Goal: Transaction & Acquisition: Purchase product/service

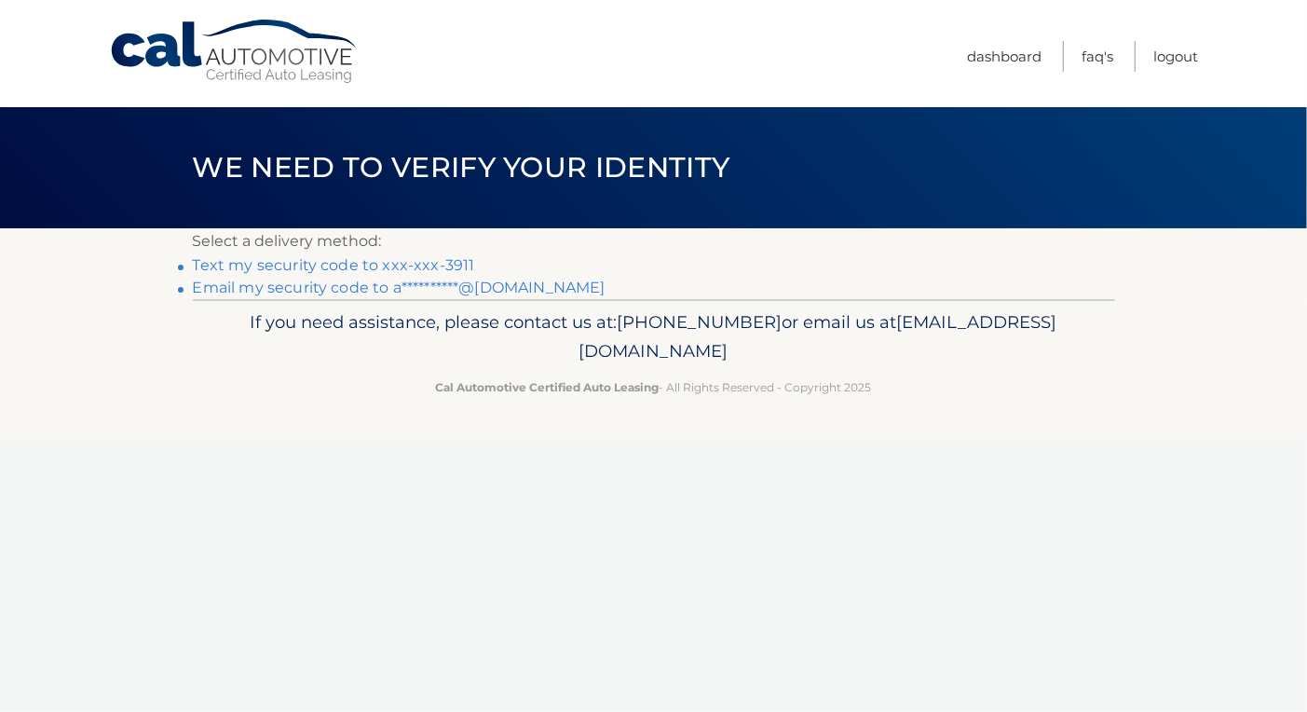
click at [388, 263] on link "Text my security code to xxx-xxx-3911" at bounding box center [334, 265] width 282 height 18
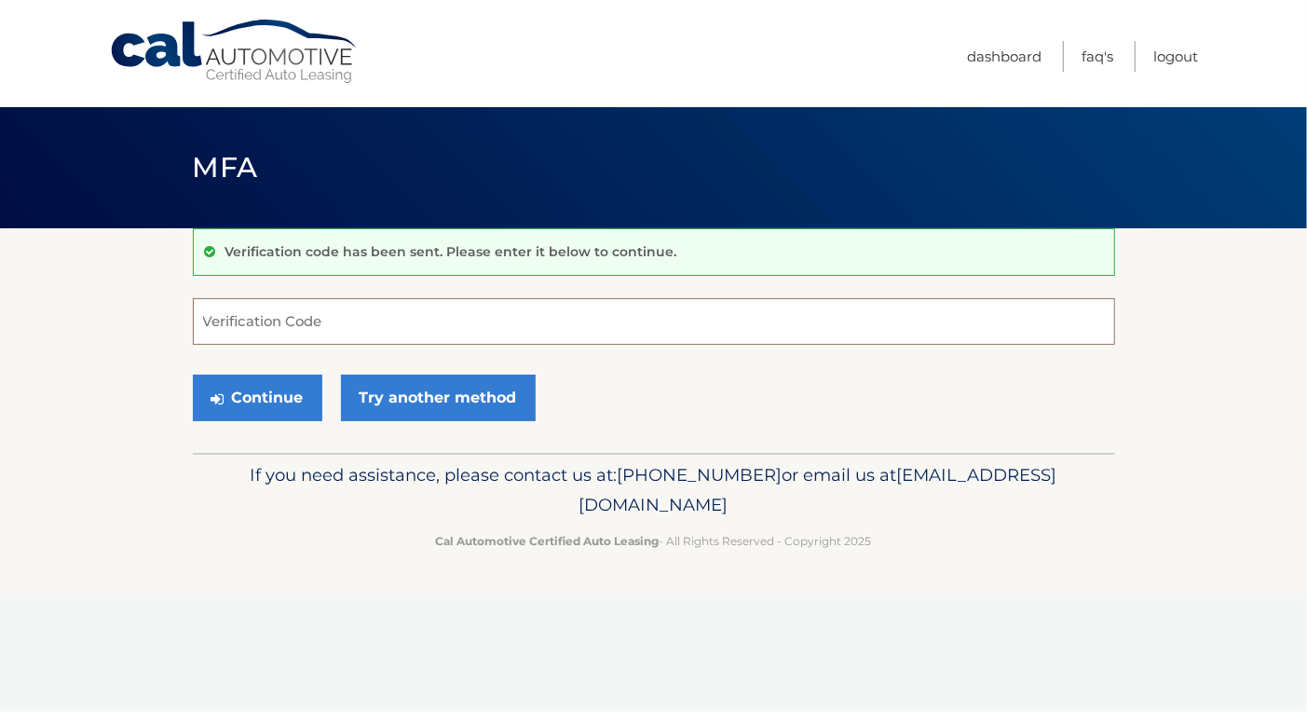
click at [371, 304] on input "Verification Code" at bounding box center [654, 321] width 922 height 47
type input "349533"
click at [270, 392] on button "Continue" at bounding box center [257, 397] width 129 height 47
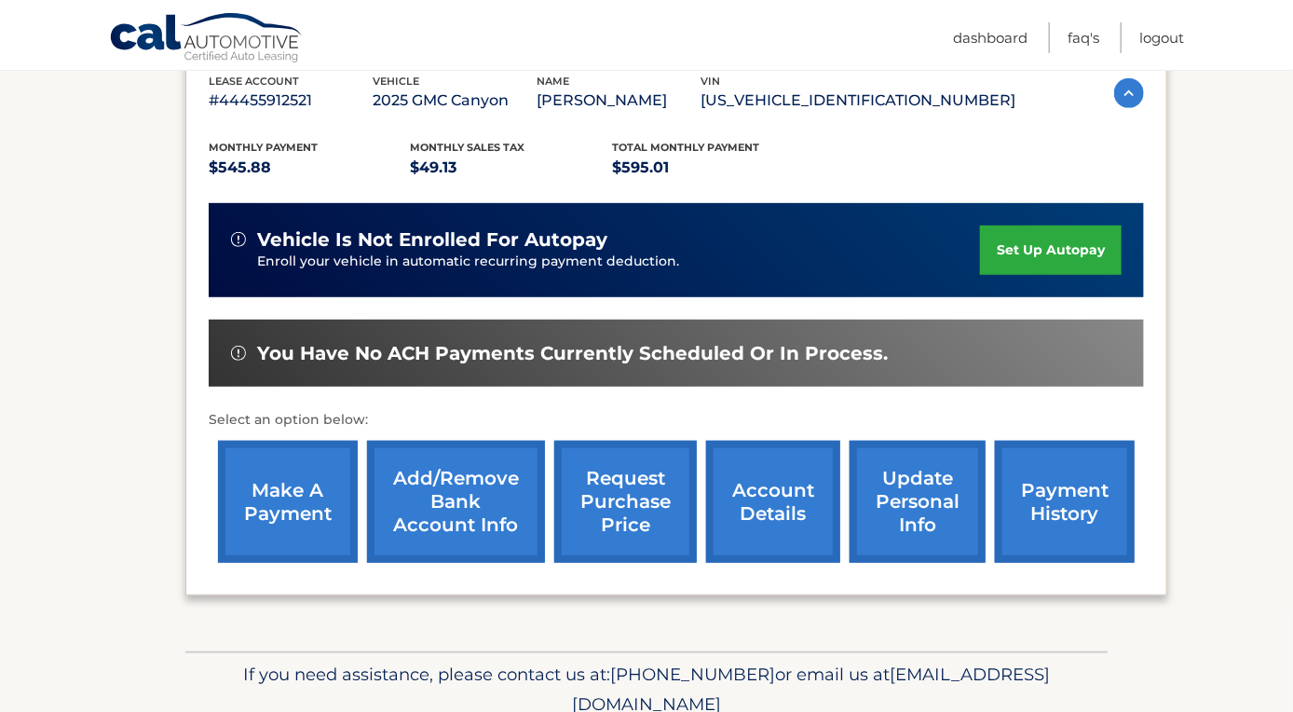
scroll to position [373, 0]
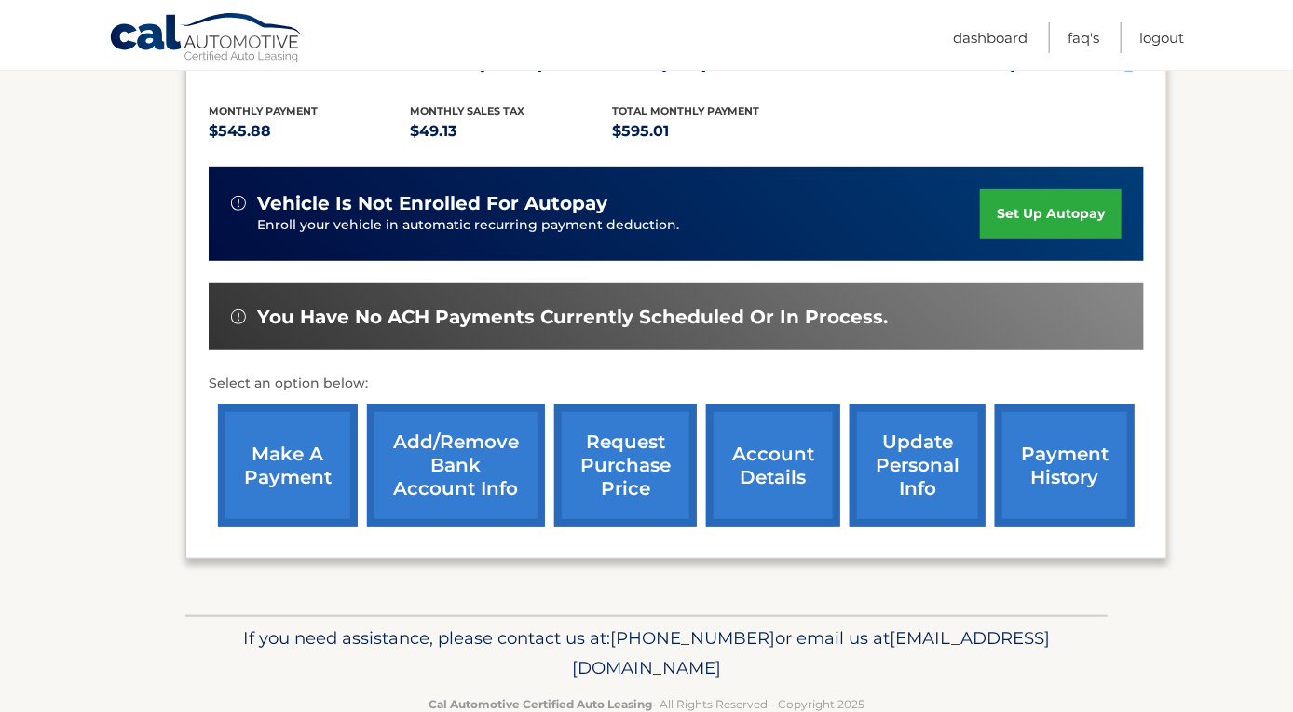
click at [428, 442] on link "Add/Remove bank account info" at bounding box center [456, 465] width 178 height 122
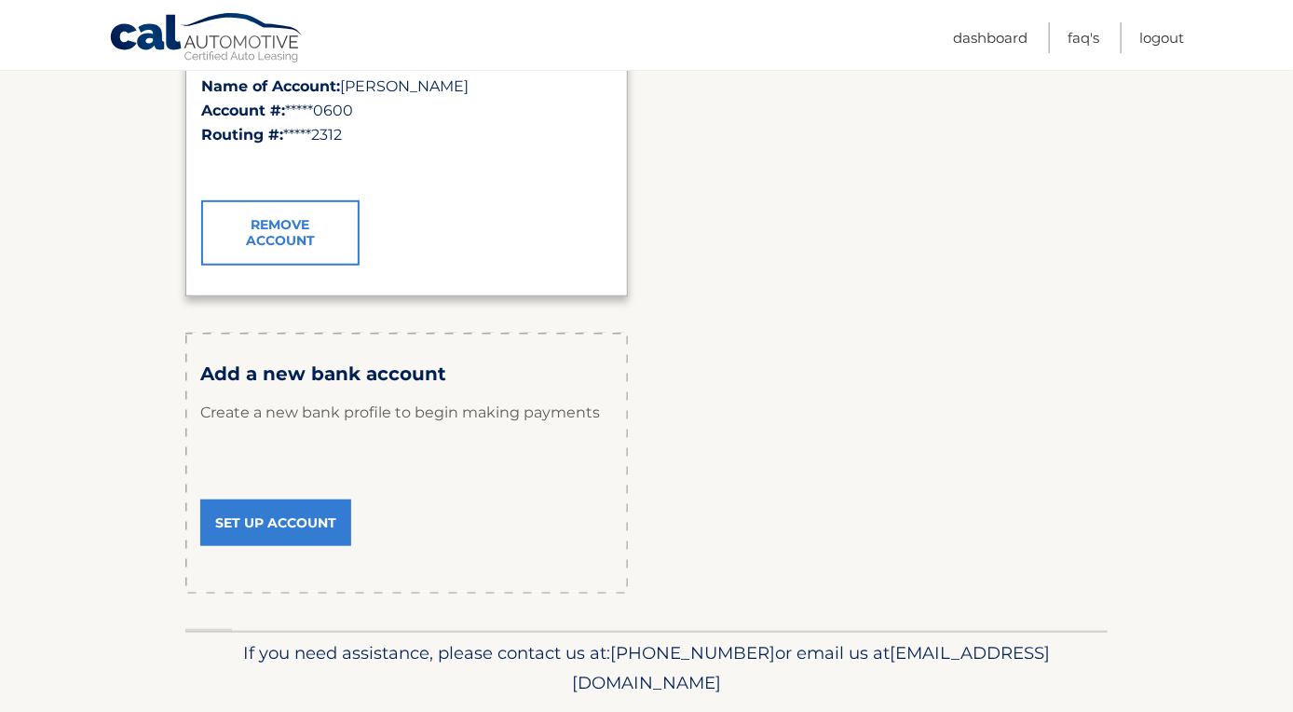
scroll to position [466, 0]
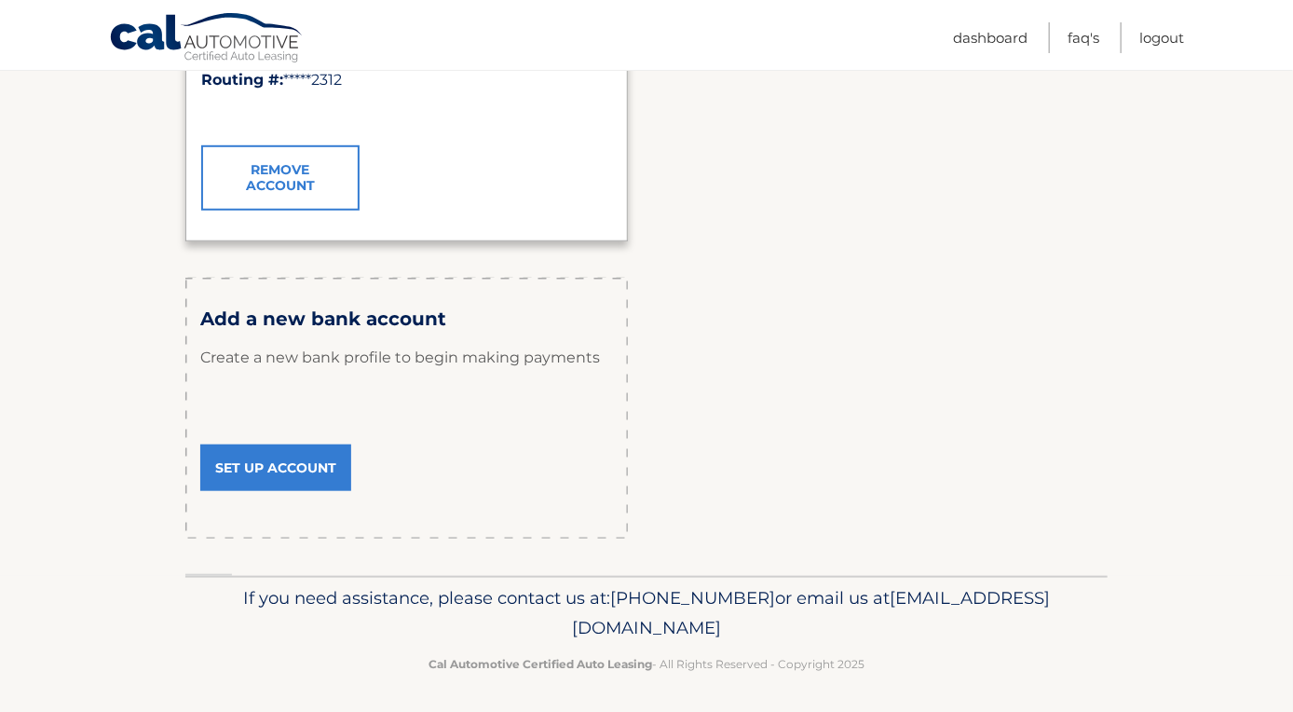
click at [319, 468] on link "Set Up Account" at bounding box center [275, 467] width 151 height 47
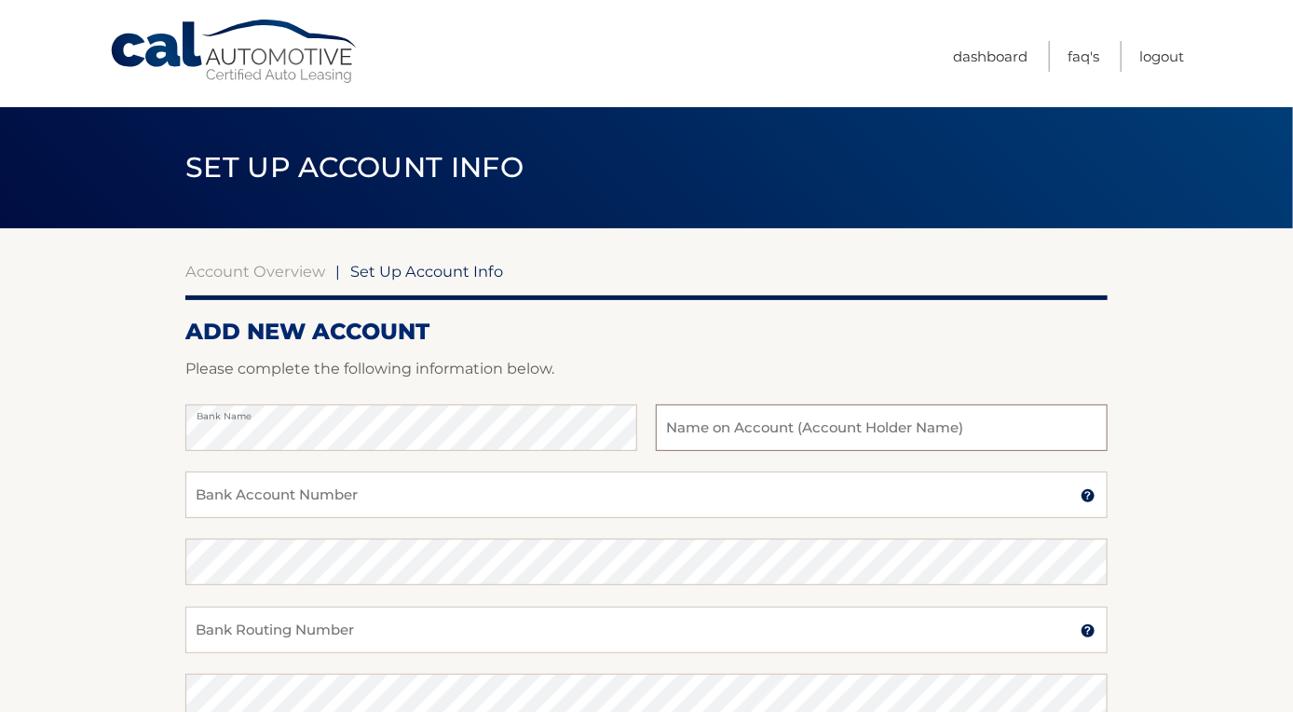
click at [756, 421] on input "text" at bounding box center [882, 427] width 452 height 47
type input "Arash Ardestani"
click at [476, 499] on input "Bank Account Number" at bounding box center [646, 494] width 922 height 47
click at [214, 489] on input "Bank Account Number" at bounding box center [646, 494] width 922 height 47
type input "9022300881"
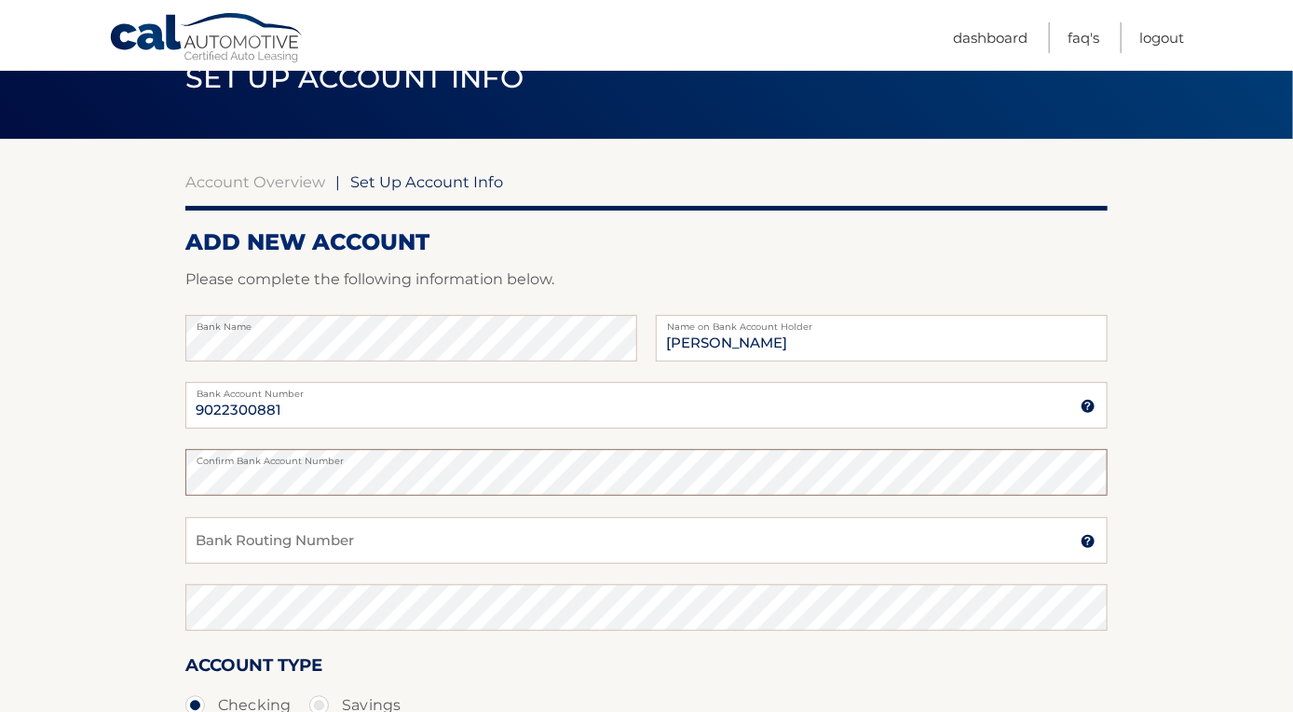
scroll to position [93, 0]
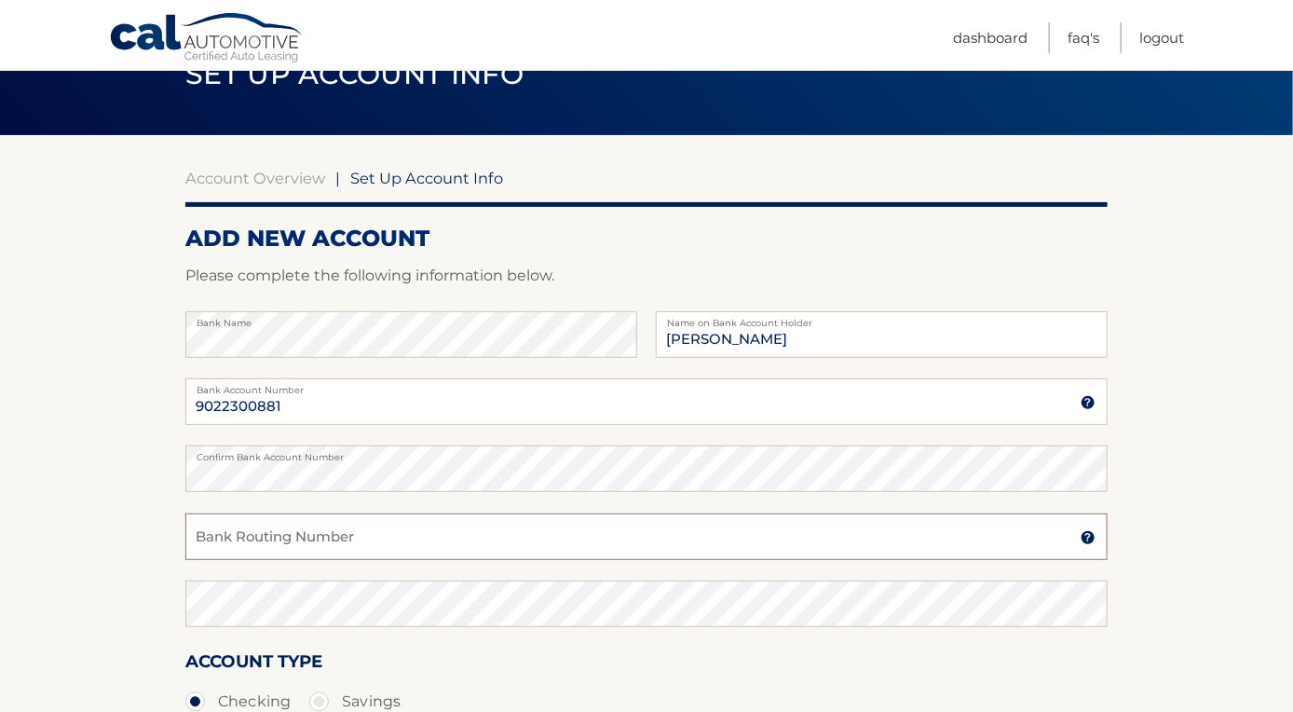
click at [466, 544] on input "Bank Routing Number" at bounding box center [646, 536] width 922 height 47
type input "031300012"
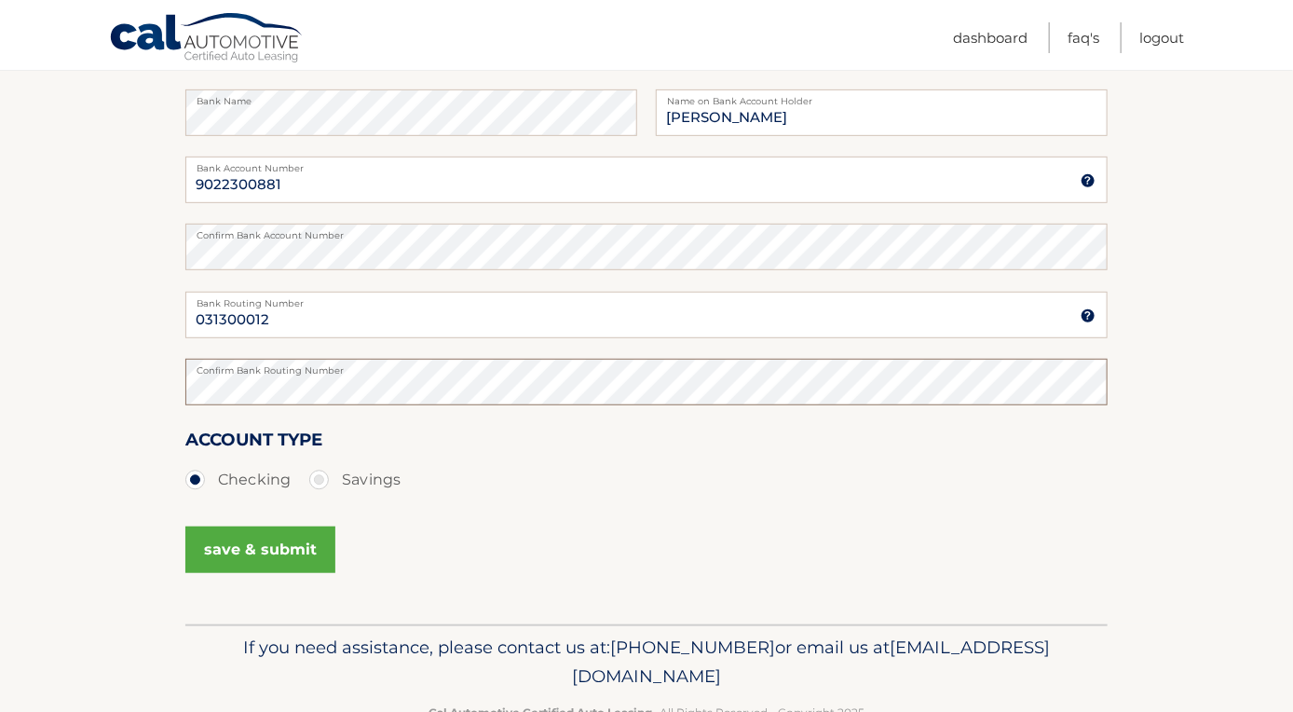
scroll to position [368, 0]
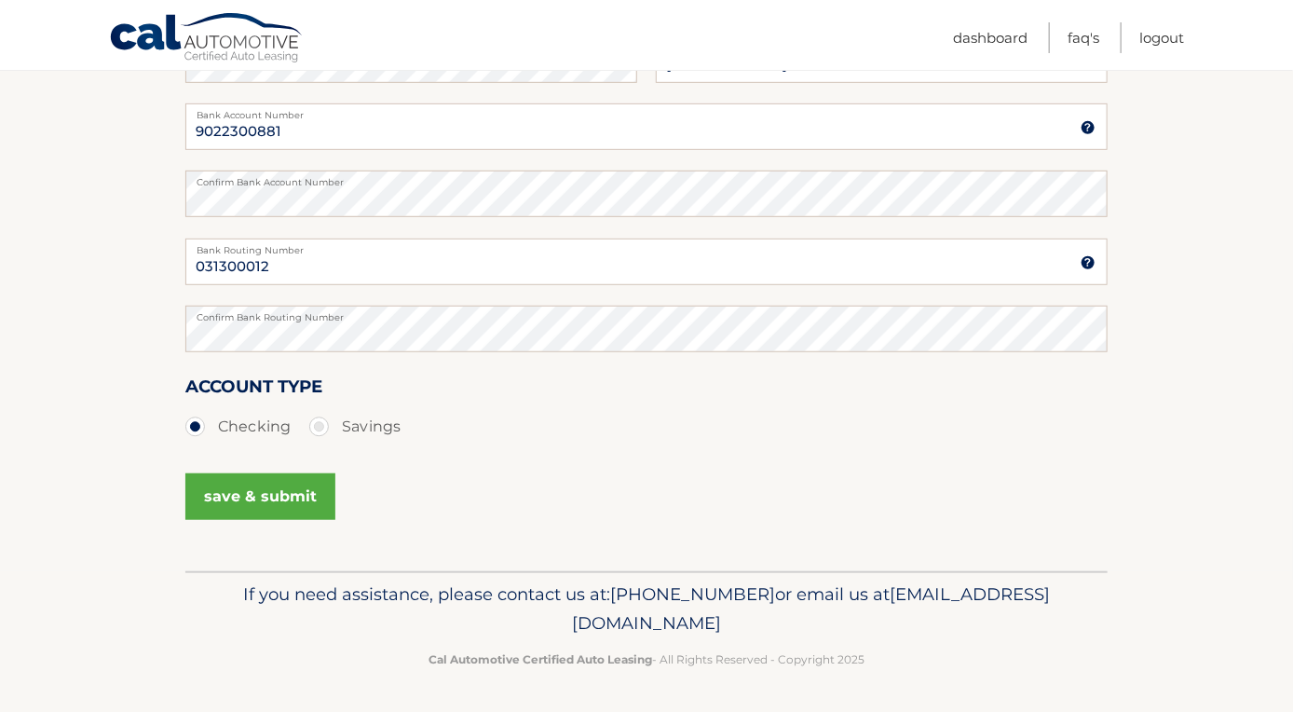
click at [314, 497] on button "save & submit" at bounding box center [260, 496] width 150 height 47
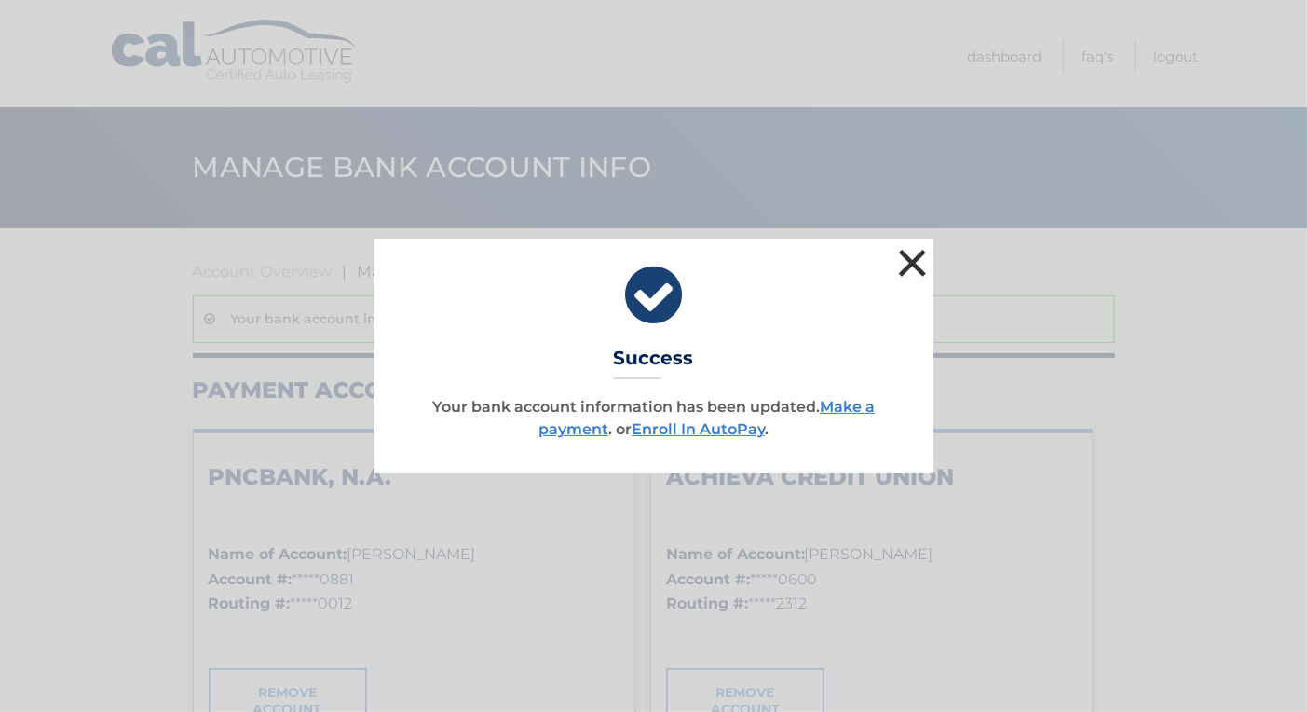
click at [897, 256] on button "×" at bounding box center [912, 262] width 37 height 37
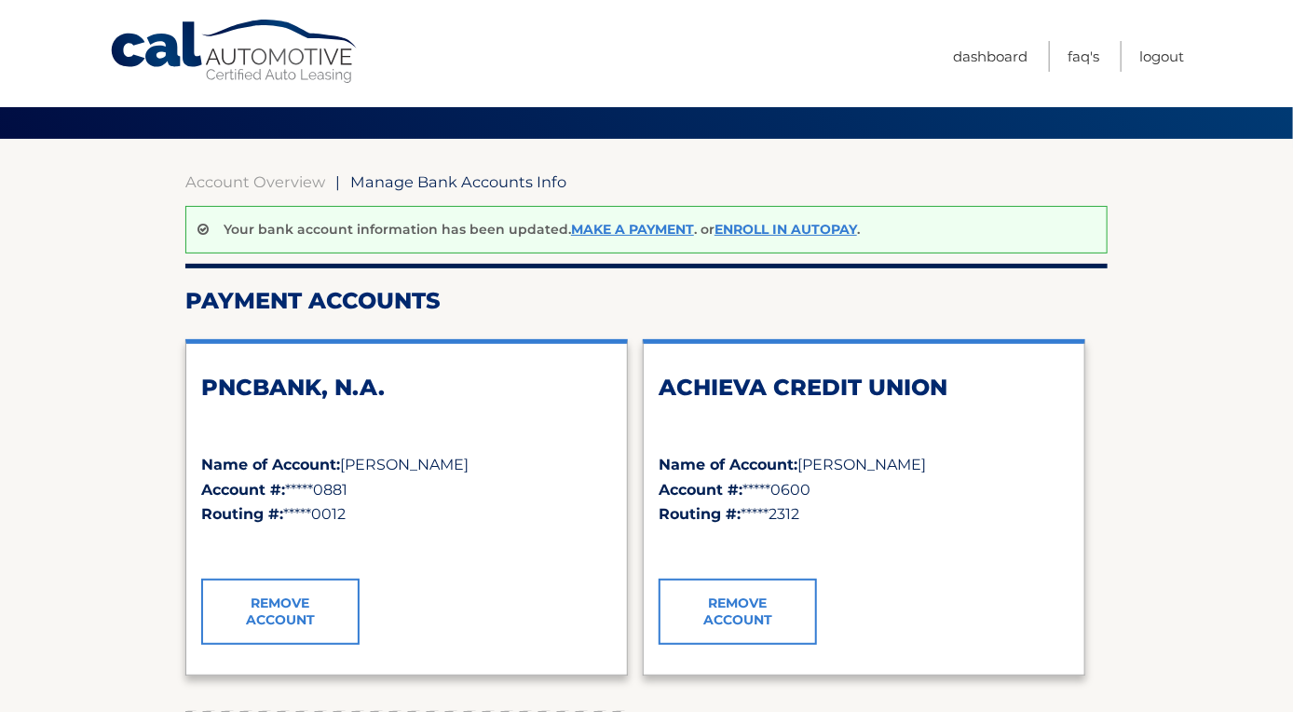
scroll to position [93, 0]
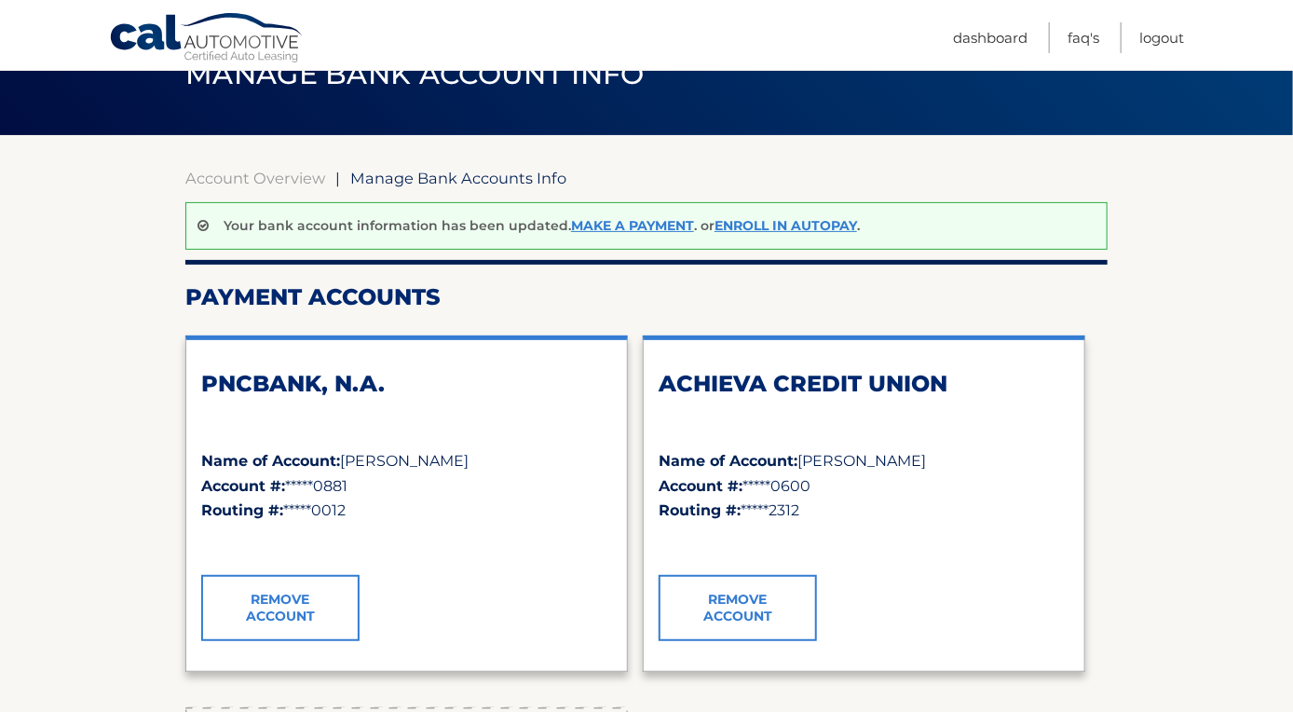
click at [378, 439] on div "PNCBANK, N.A." at bounding box center [406, 409] width 411 height 79
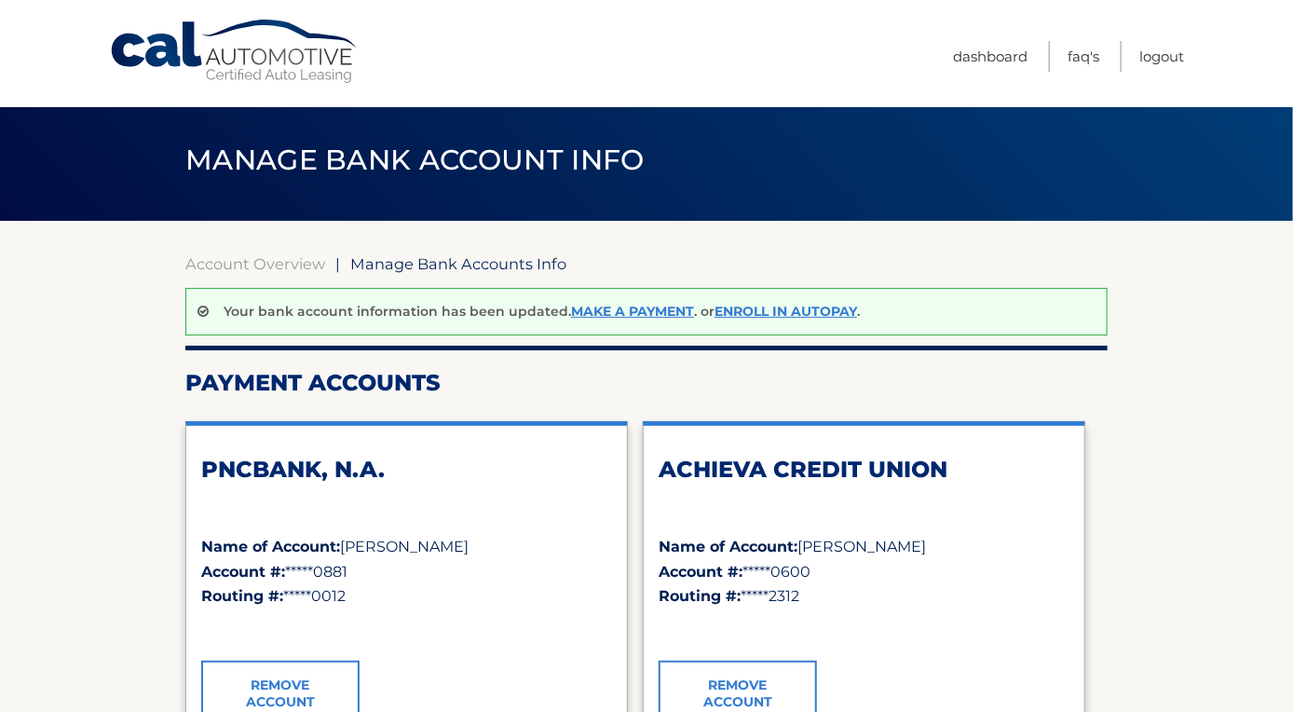
scroll to position [0, 0]
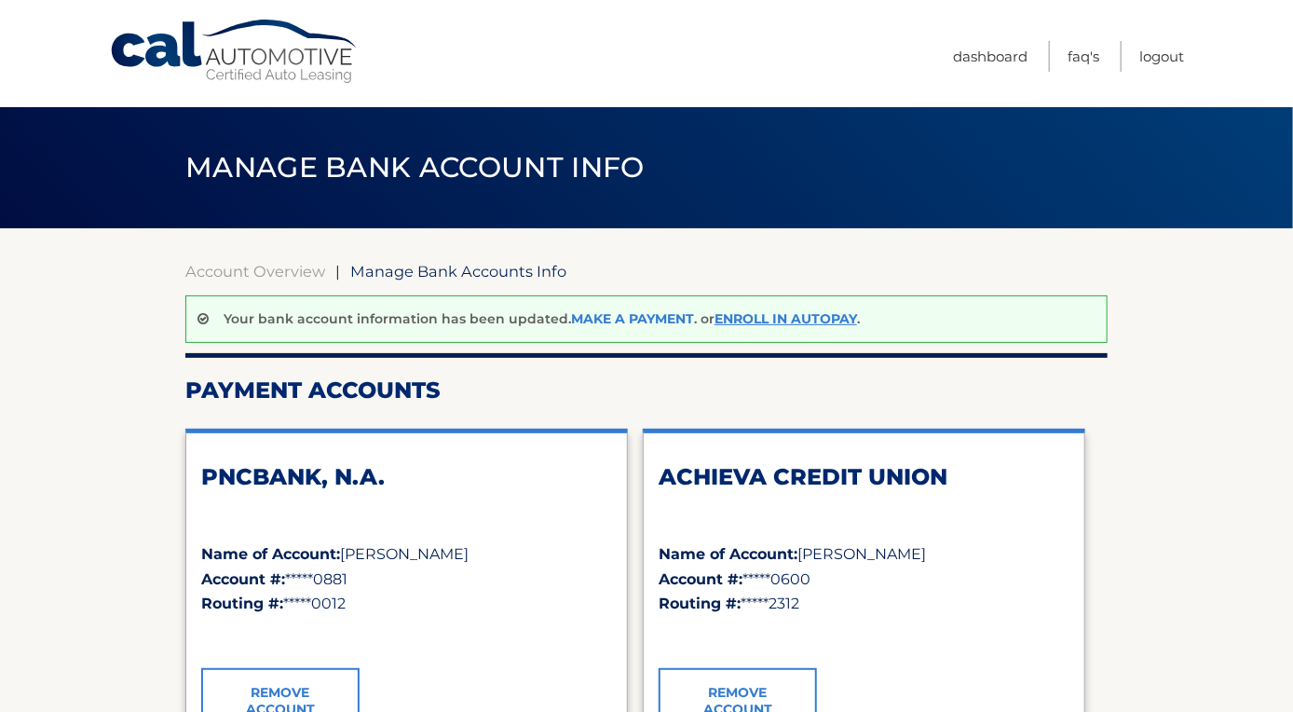
click at [617, 325] on link "Make a payment" at bounding box center [632, 318] width 123 height 17
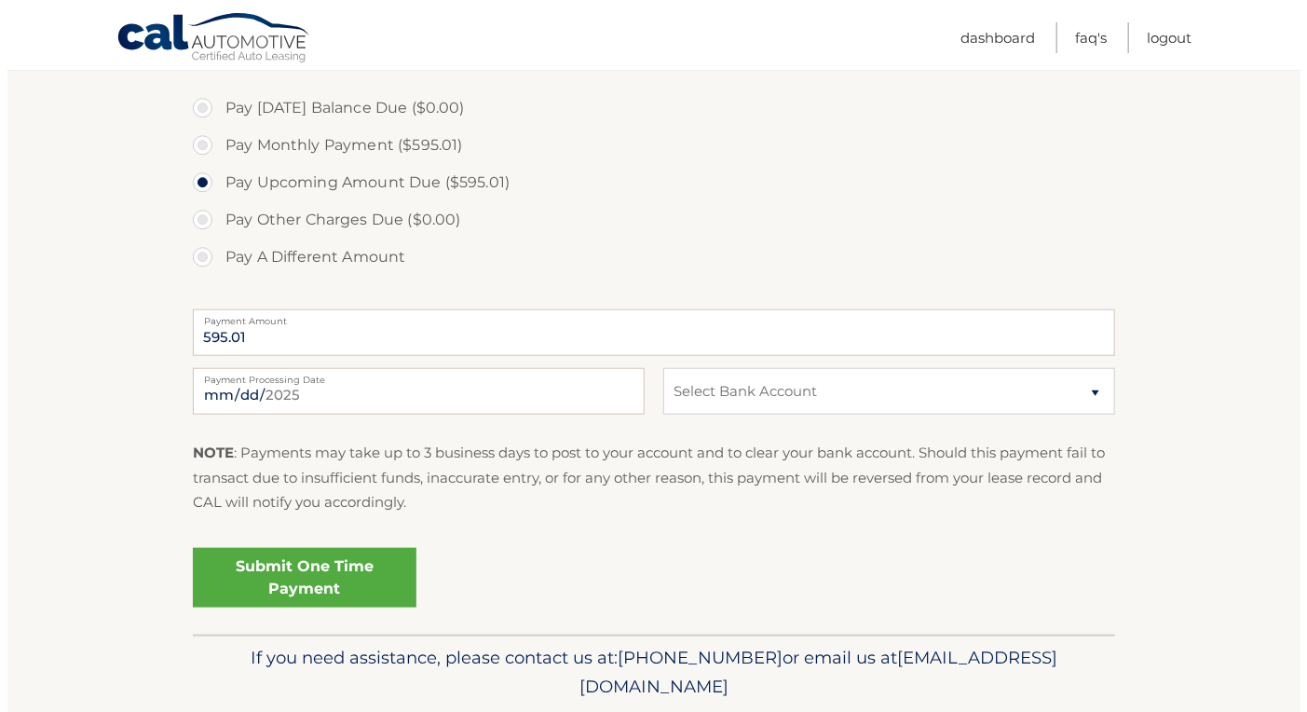
scroll to position [559, 0]
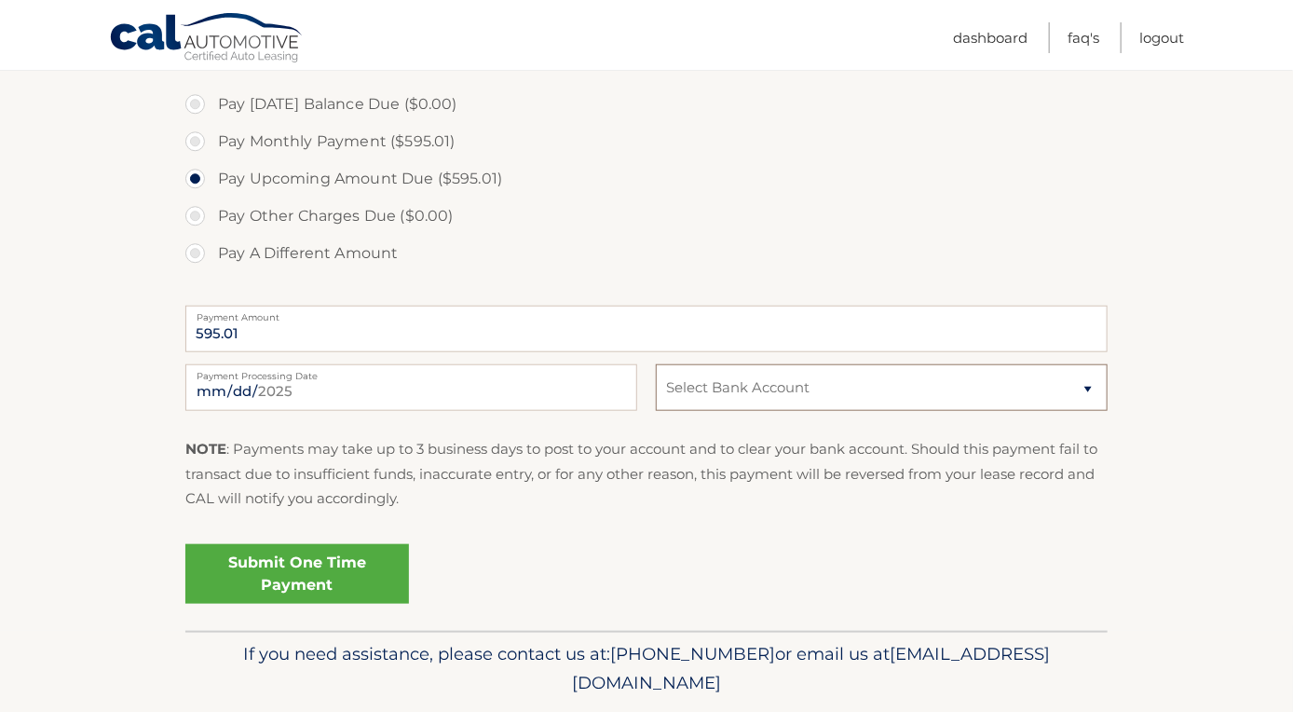
click at [710, 402] on select "Select Bank Account Checking PNCBANK, N.A. *****0881 Checking ACHIEVA CREDIT UN…" at bounding box center [882, 387] width 452 height 47
select select "MTgzNWNjNDYtYjZiMS00YTdiLWEwYTEtMjRhN2ZkMjU1MGYw"
click at [656, 364] on select "Select Bank Account Checking PNCBANK, N.A. *****0881 Checking ACHIEVA CREDIT UN…" at bounding box center [882, 387] width 452 height 47
click at [650, 520] on div "NOTE : Payments may take up to 3 business days to post to your account and to c…" at bounding box center [646, 481] width 922 height 88
click at [297, 582] on link "Submit One Time Payment" at bounding box center [297, 574] width 224 height 60
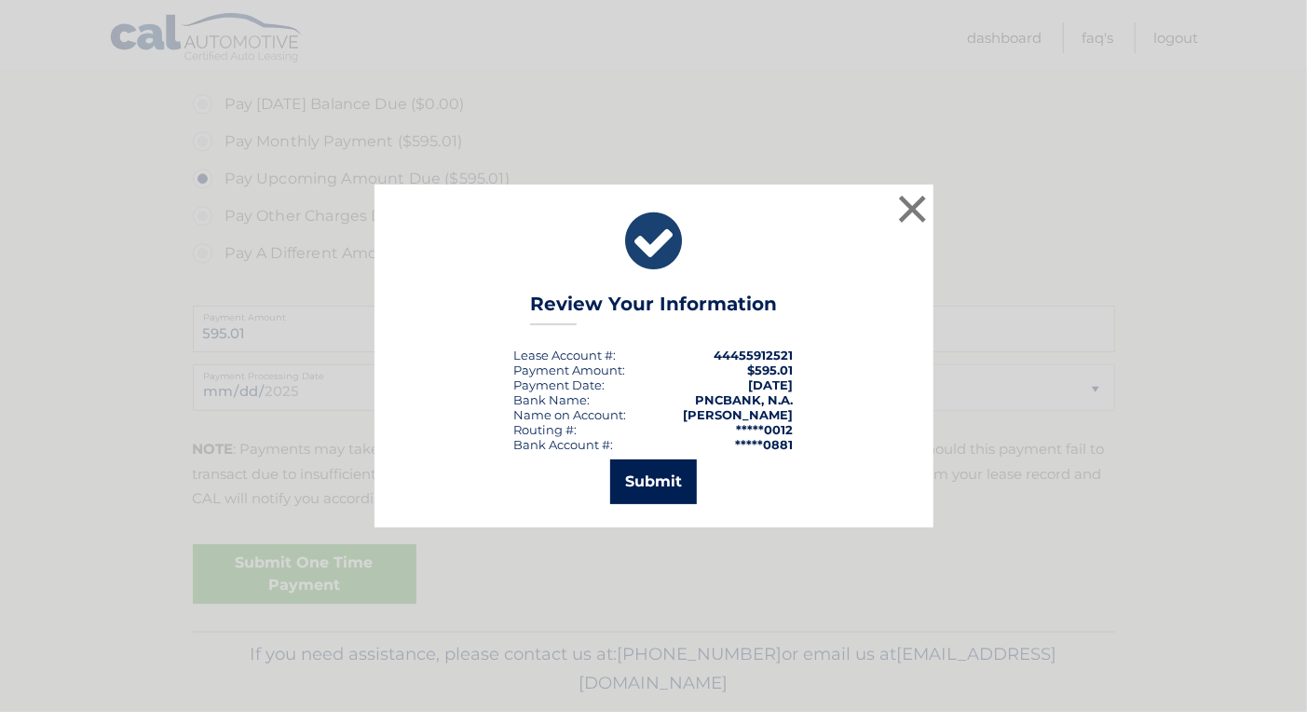
click at [639, 483] on button "Submit" at bounding box center [653, 481] width 87 height 45
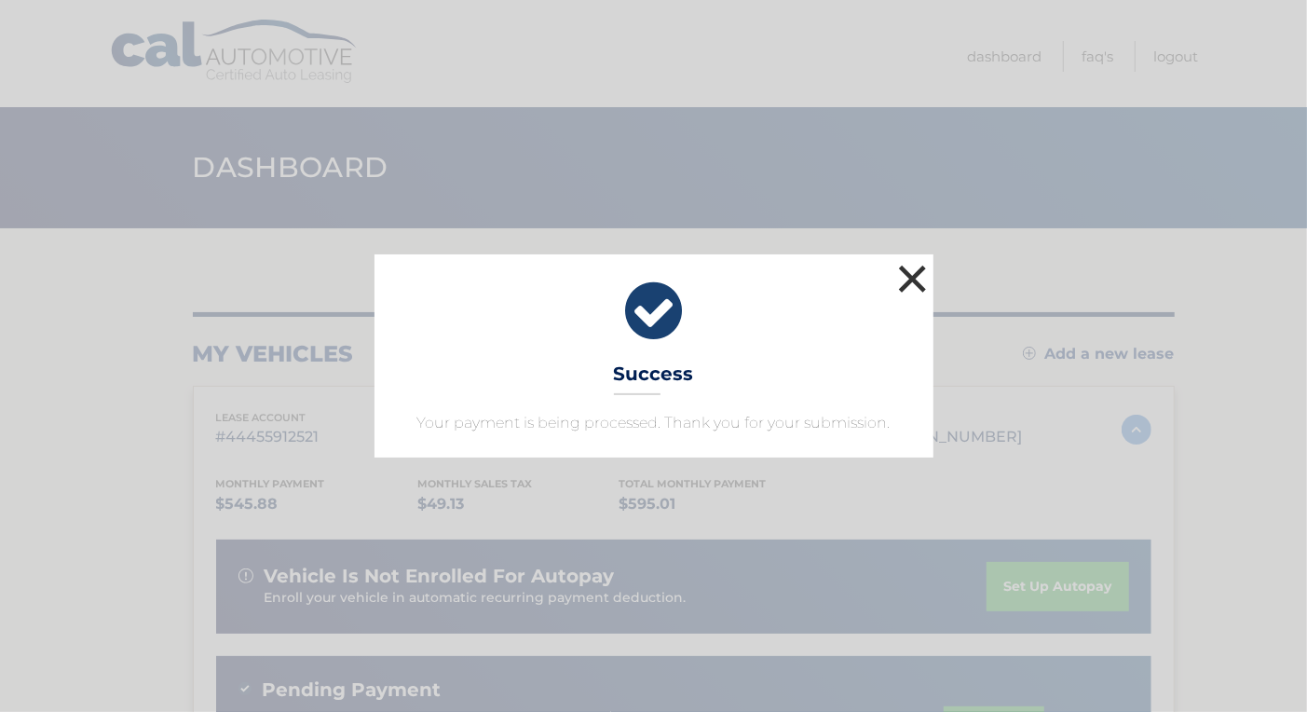
click at [924, 292] on button "×" at bounding box center [912, 278] width 37 height 37
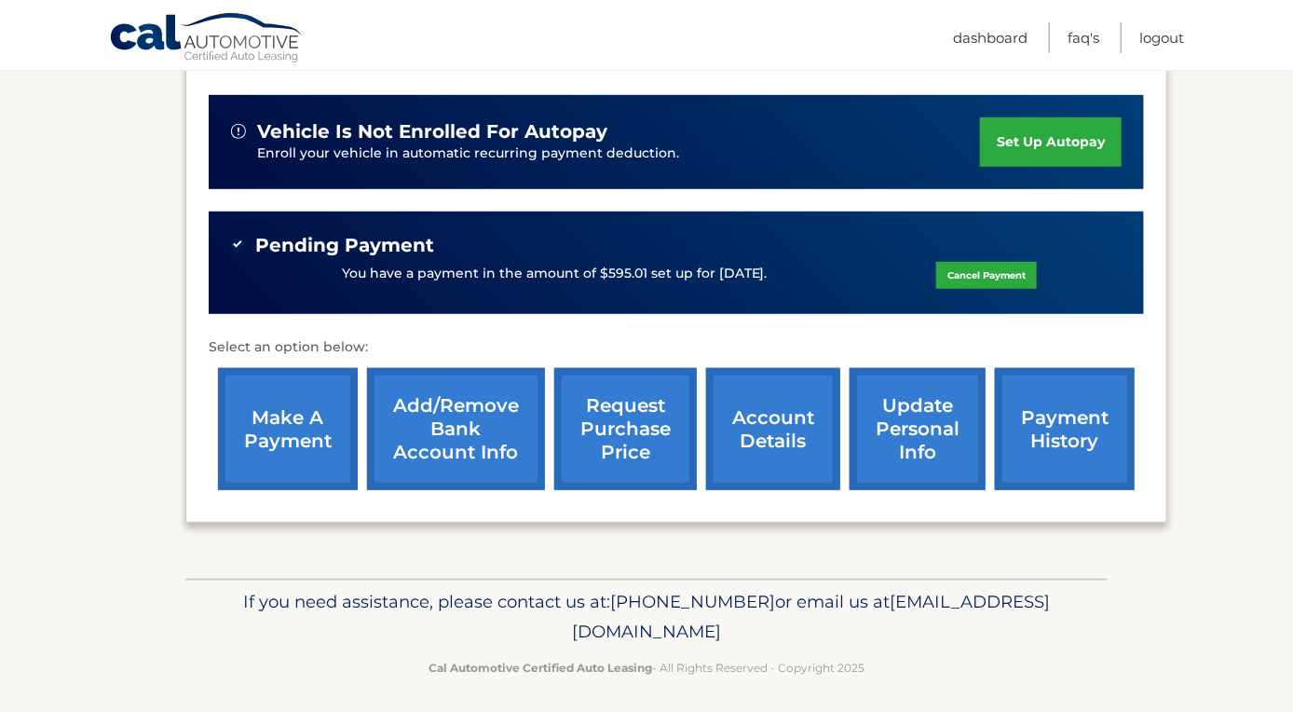
scroll to position [449, 0]
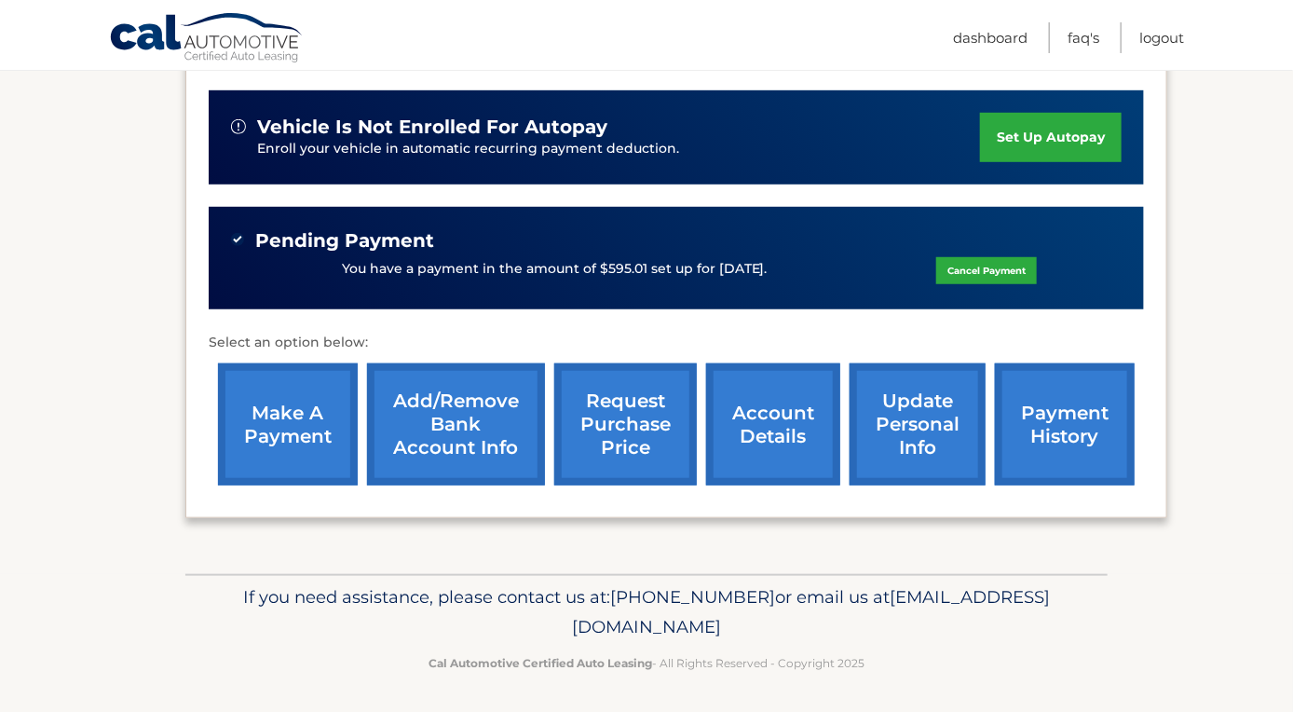
click at [1051, 389] on link "payment history" at bounding box center [1065, 424] width 140 height 122
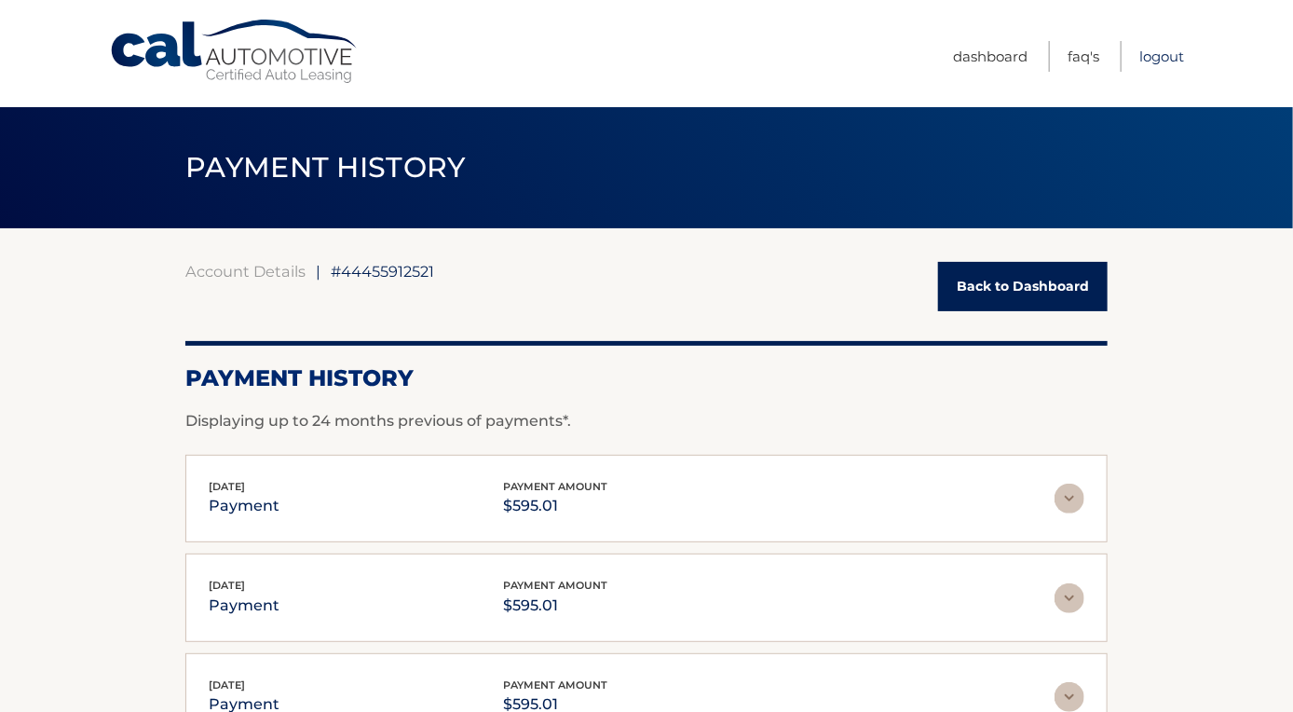
click at [1171, 61] on link "Logout" at bounding box center [1161, 56] width 45 height 31
